Goal: Task Accomplishment & Management: Complete application form

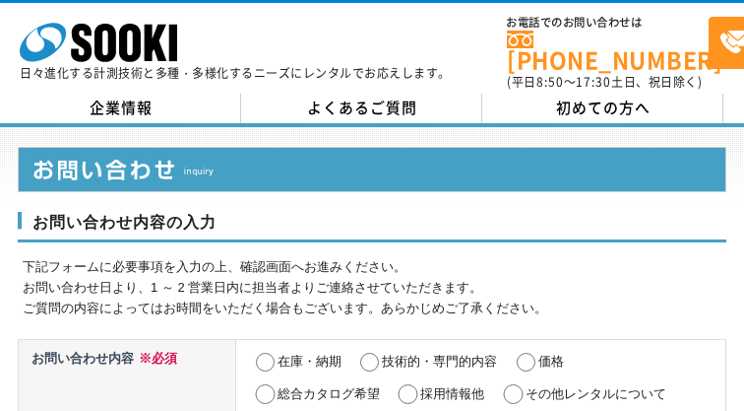
select select "27"
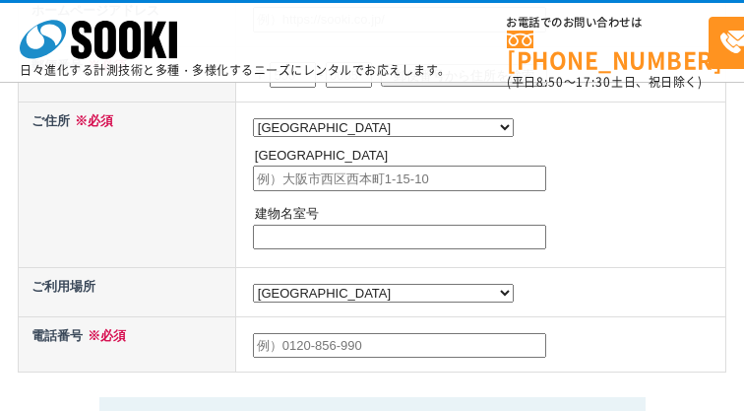
radio input "true"
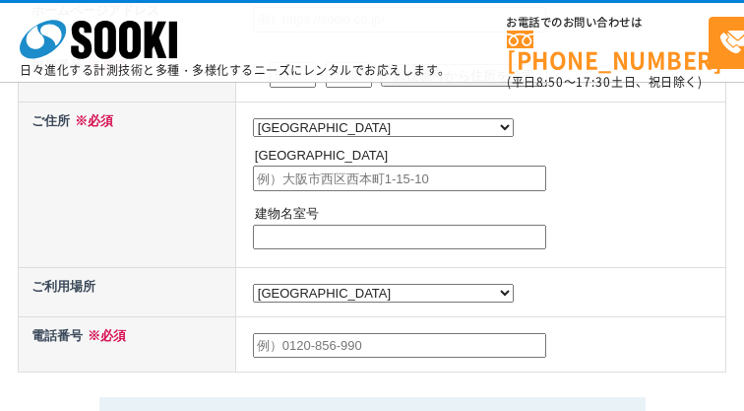
radio input "true"
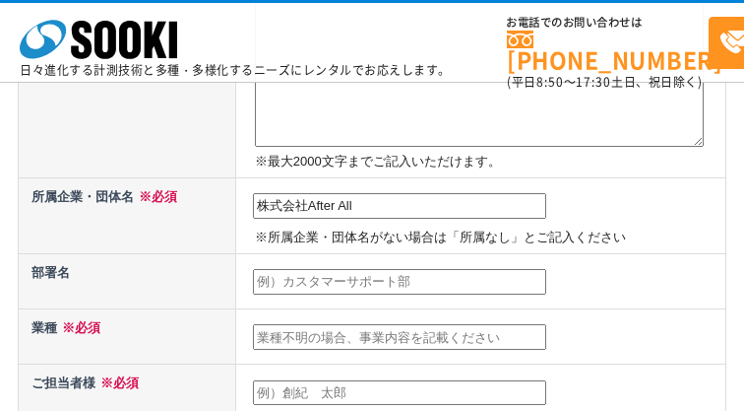
type input "株式会社After All"
type input "SK事業部"
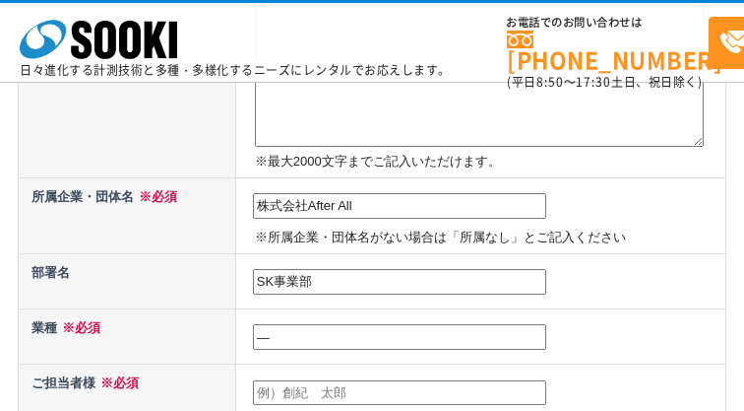
type input "―"
type input "[PERSON_NAME]"
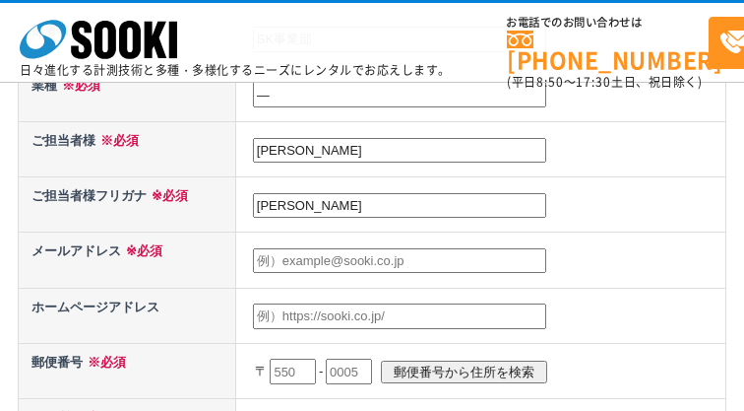
type input "[PERSON_NAME]"
type input "[EMAIL_ADDRESS][PERSON_NAME][DOMAIN_NAME]"
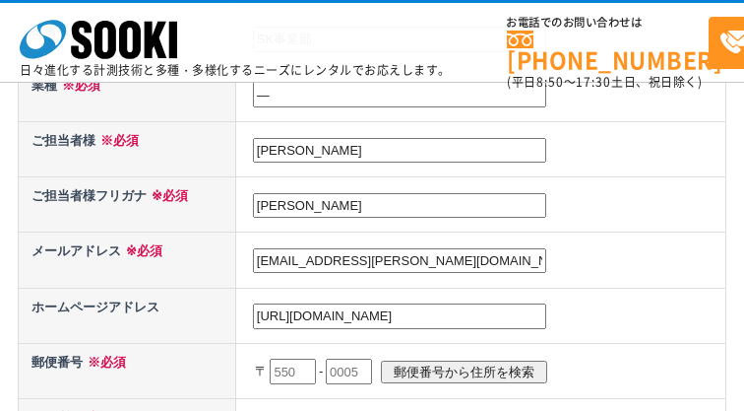
type input "[URL][DOMAIN_NAME]"
type input "530"
type input "5300"
type input "0002"
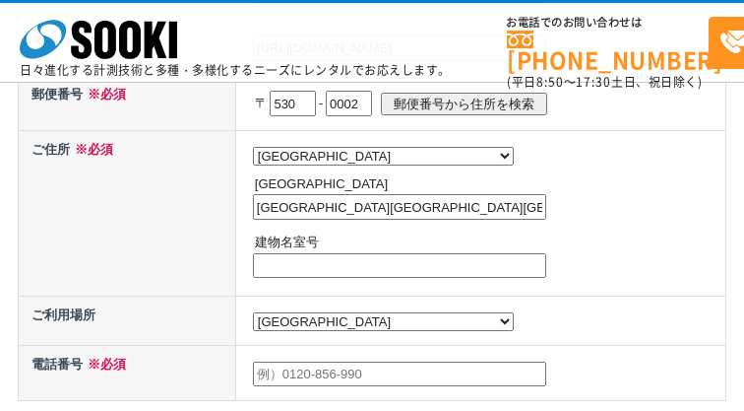
type input "[GEOGRAPHIC_DATA][GEOGRAPHIC_DATA][GEOGRAPHIC_DATA][PERSON_NAME]"
type input "―"
type input "09069814824"
type textarea "loremip　dolor sitametconsec。 adipiscinGelitseddoeiusmodt、inciDidun Utlaboreetdo…"
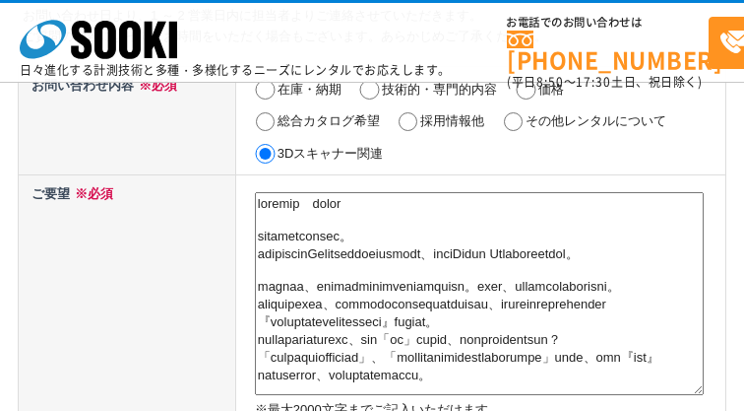
scroll to position [1018, 0]
